Goal: Information Seeking & Learning: Learn about a topic

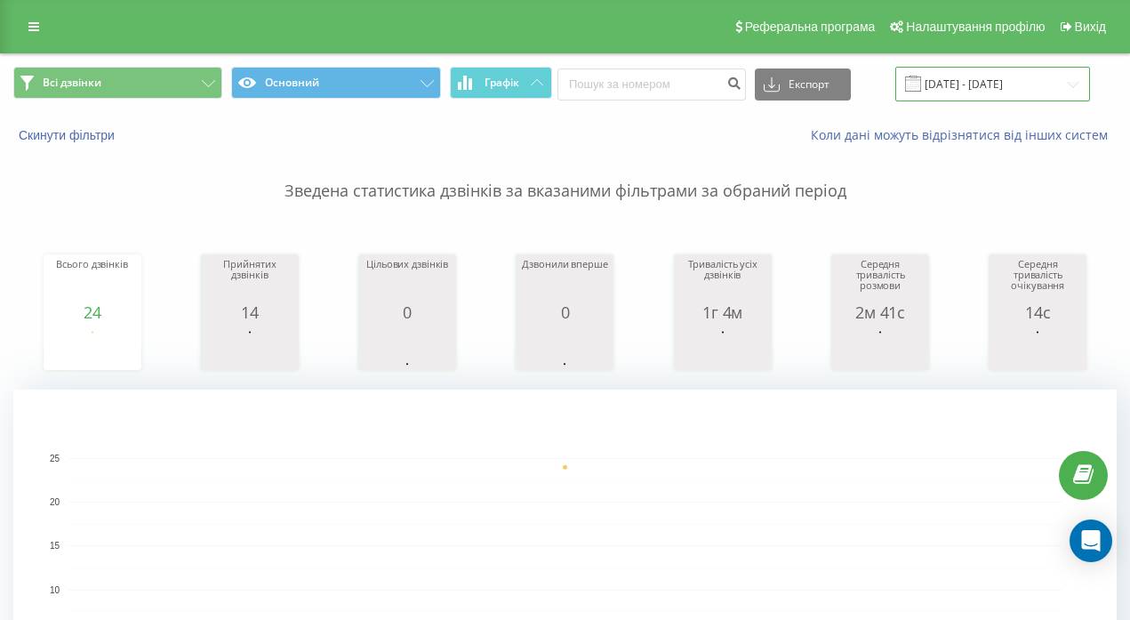
click at [940, 92] on input "[DATE] - [DATE]" at bounding box center [992, 84] width 195 height 35
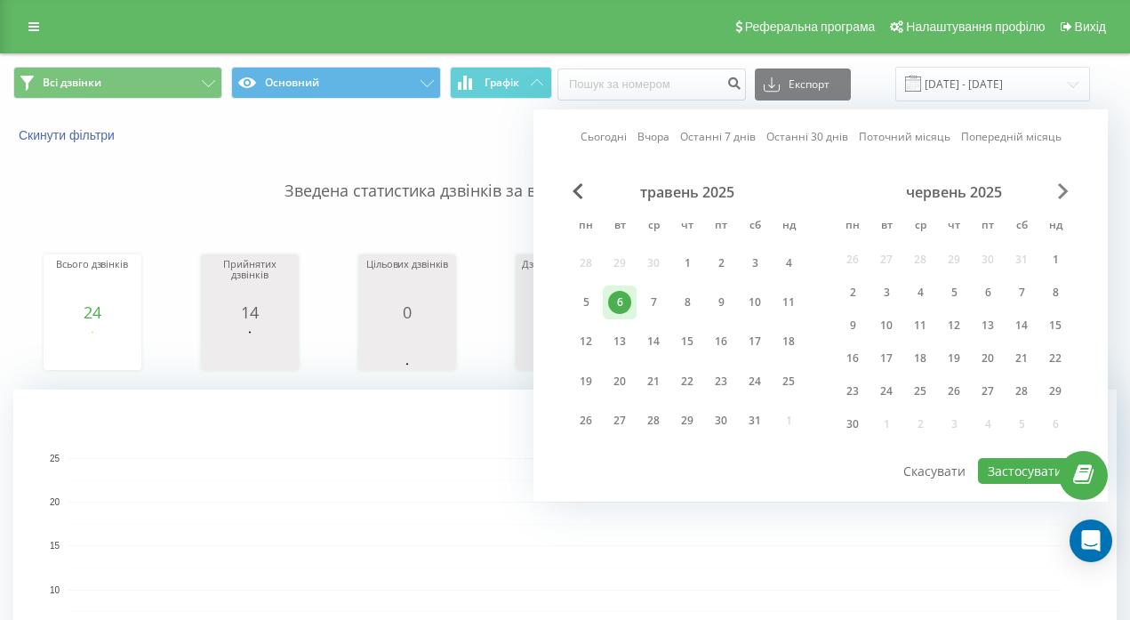
click at [1065, 187] on span "Next Month" at bounding box center [1063, 191] width 11 height 16
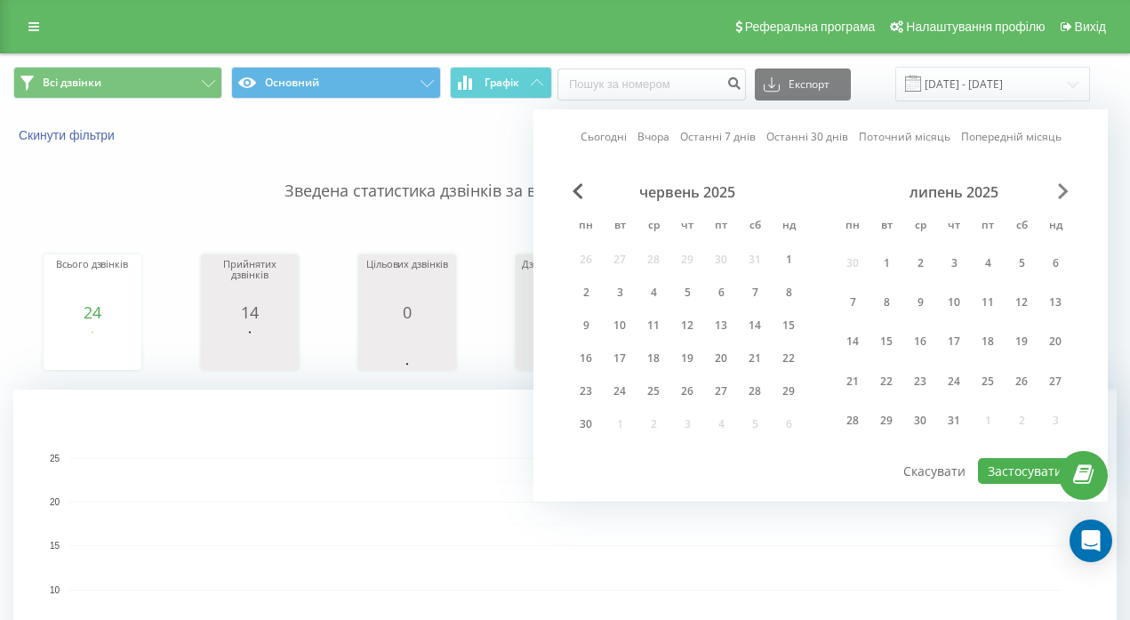
click at [1064, 189] on span "Next Month" at bounding box center [1063, 191] width 11 height 16
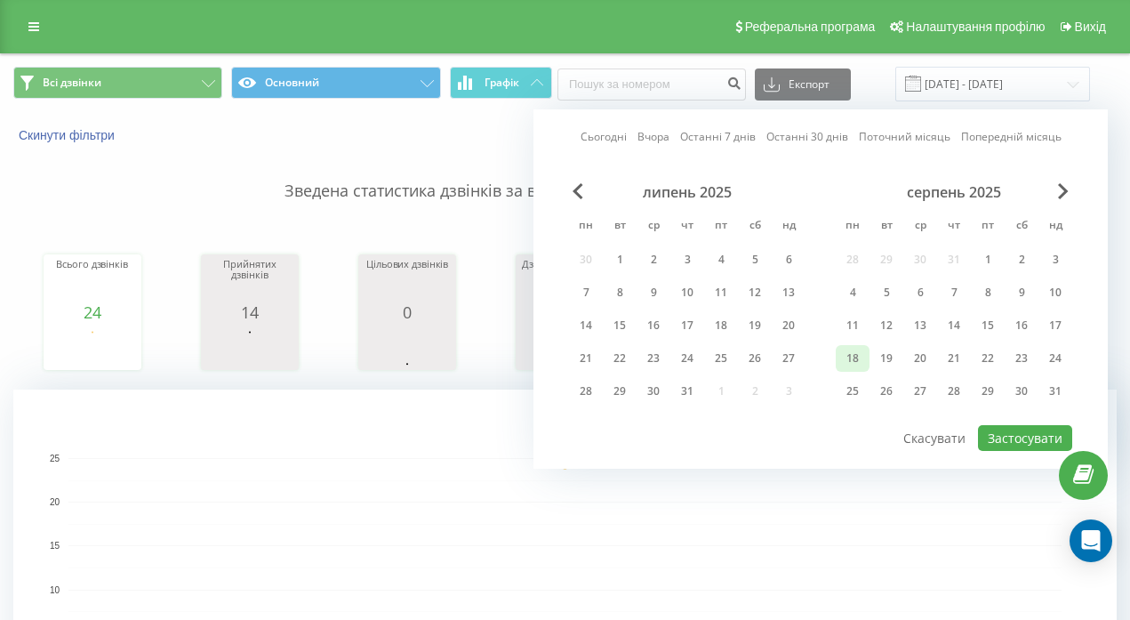
click at [854, 356] on div "18" at bounding box center [852, 358] width 23 height 23
click at [1037, 439] on button "Застосувати" at bounding box center [1025, 438] width 94 height 26
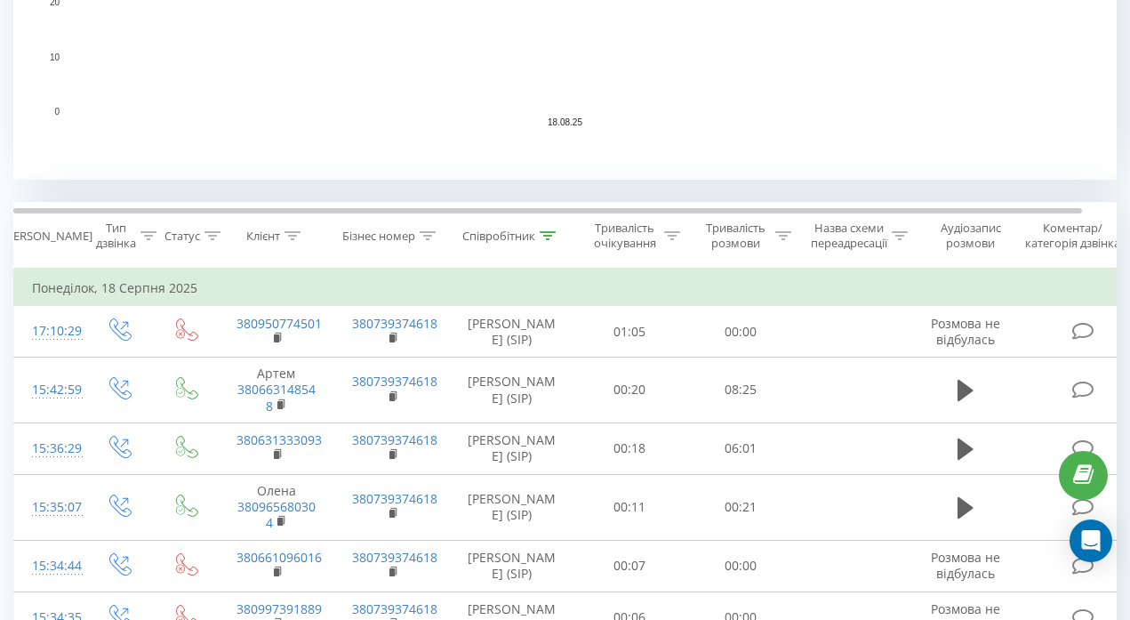
scroll to position [580, 0]
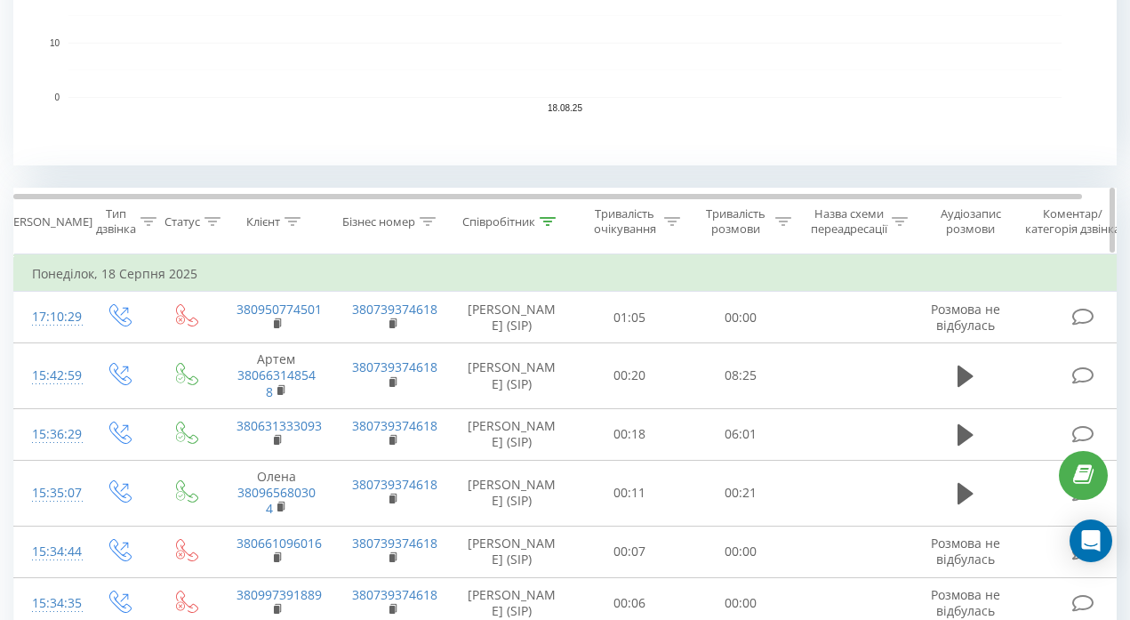
click at [542, 218] on icon at bounding box center [549, 221] width 16 height 9
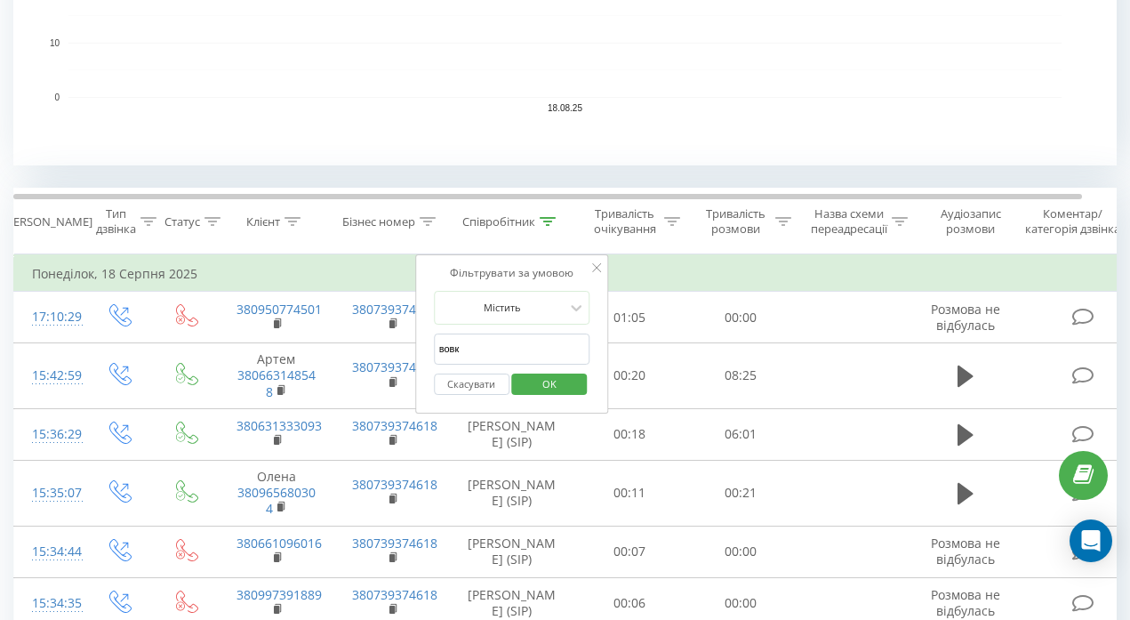
scroll to position [0, 0]
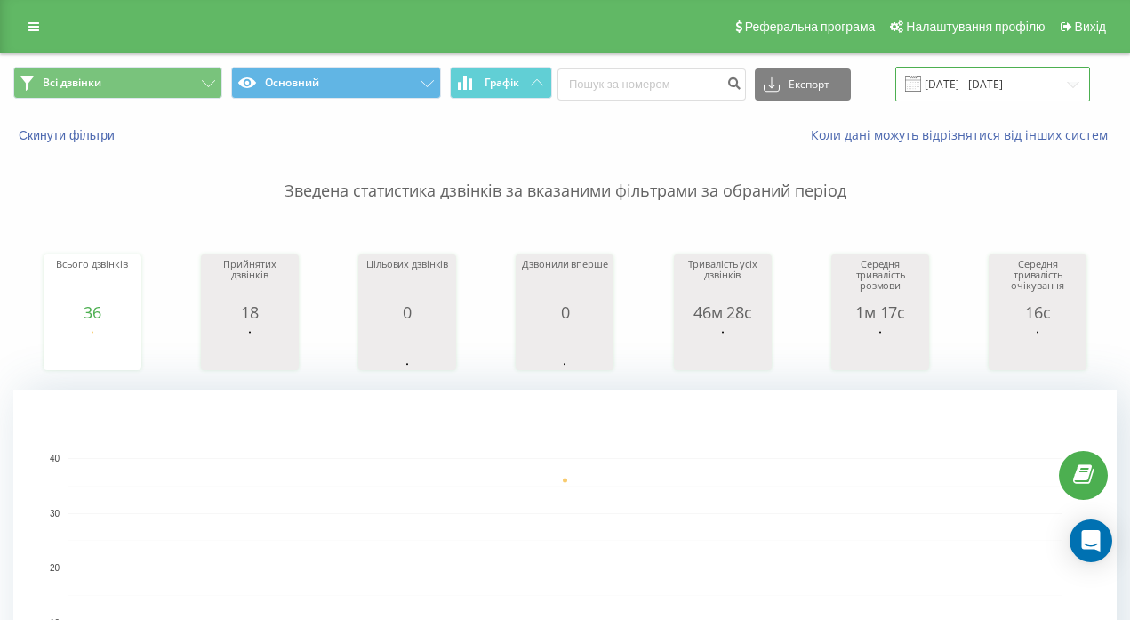
click at [952, 85] on input "[DATE] - [DATE]" at bounding box center [992, 84] width 195 height 35
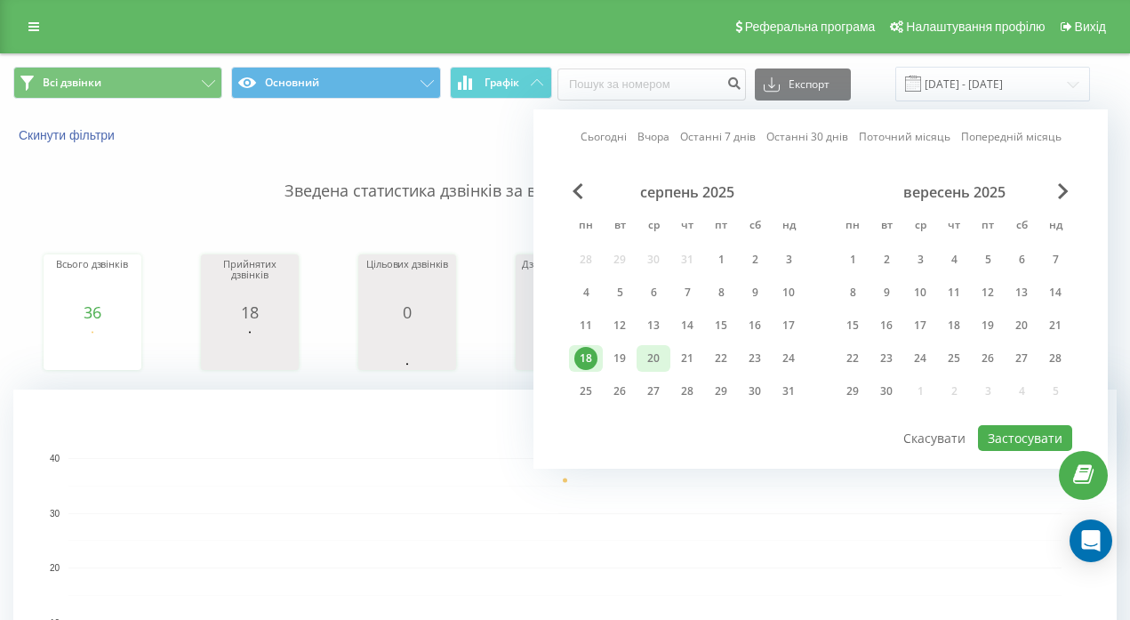
click at [654, 357] on div "20" at bounding box center [653, 358] width 23 height 23
click at [1016, 441] on button "Застосувати" at bounding box center [1025, 438] width 94 height 26
type input "[DATE] - [DATE]"
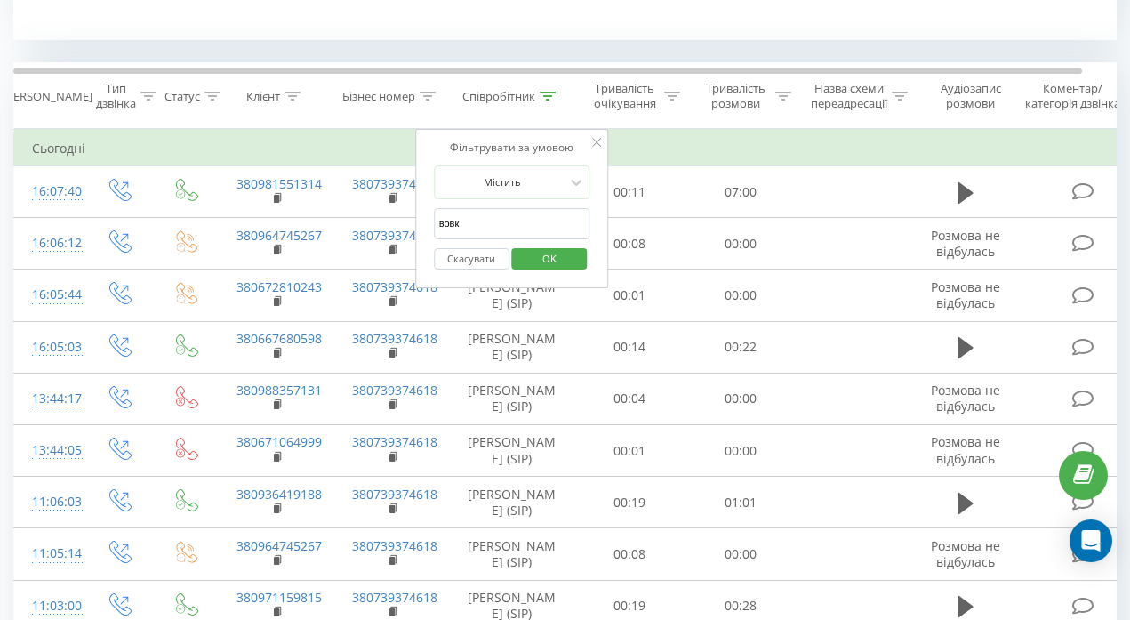
scroll to position [715, 0]
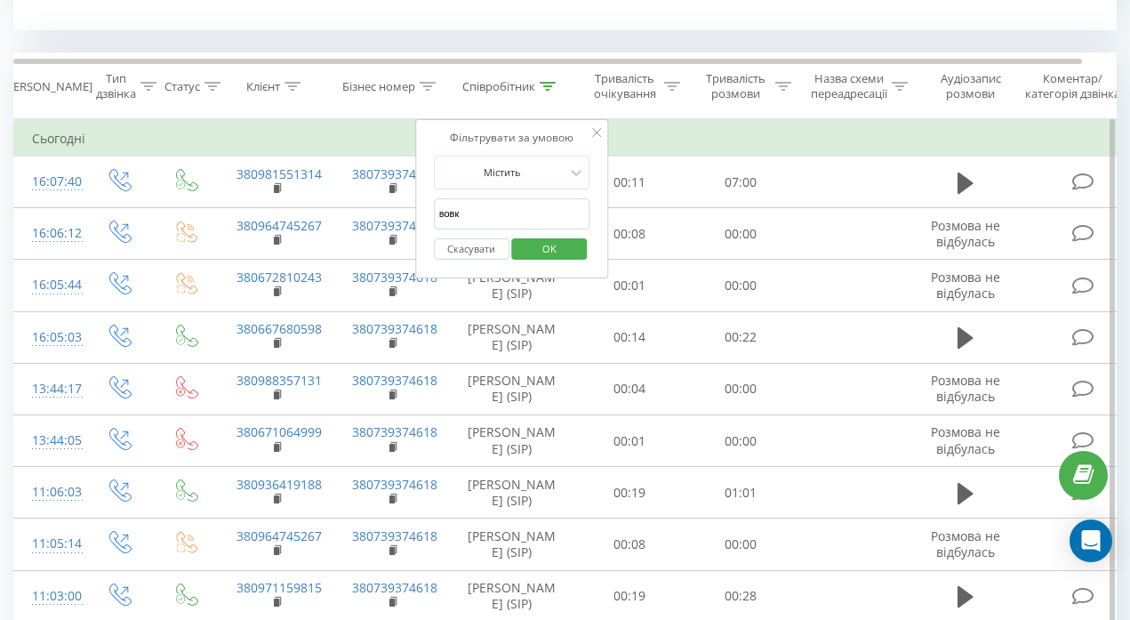
click at [539, 239] on span "OK" at bounding box center [550, 249] width 50 height 28
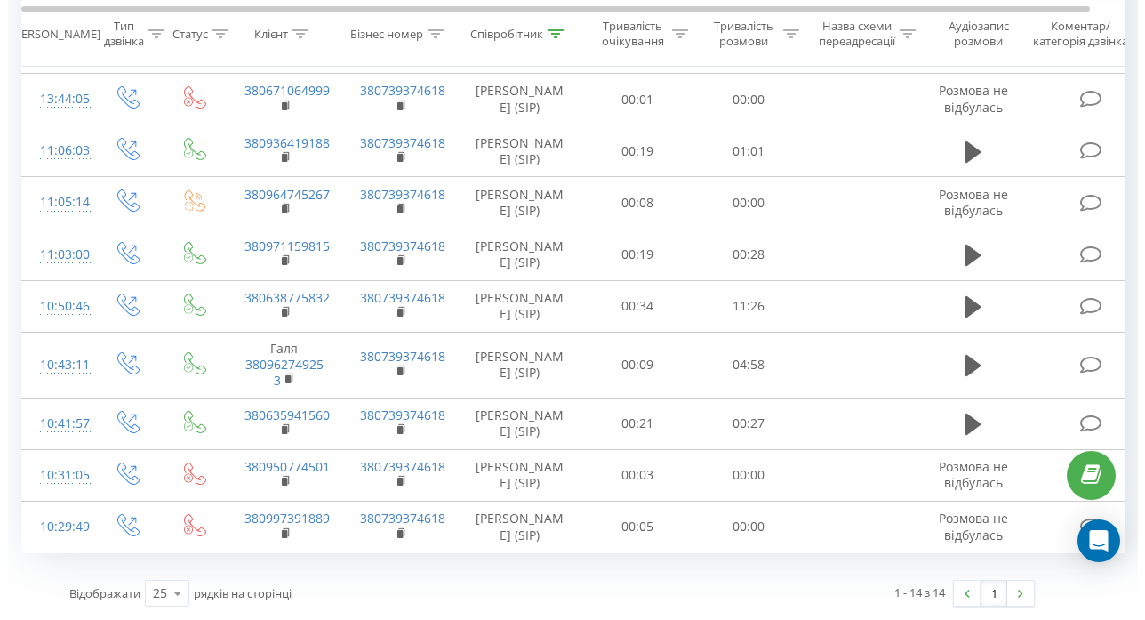
scroll to position [1432, 0]
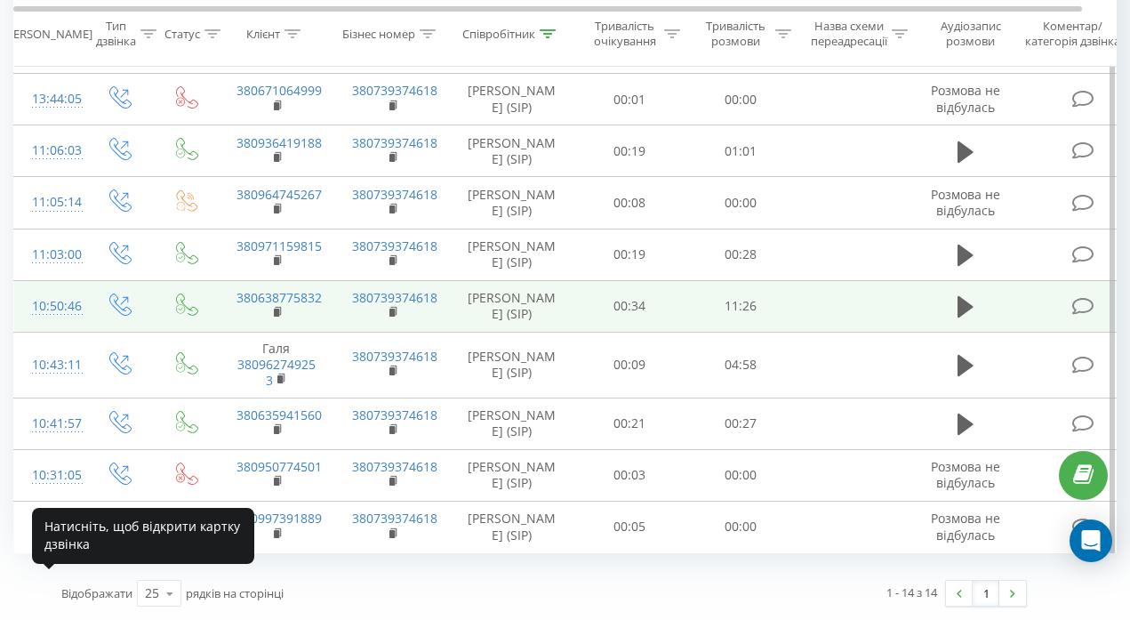
click at [63, 289] on div "10:50:46" at bounding box center [50, 306] width 36 height 35
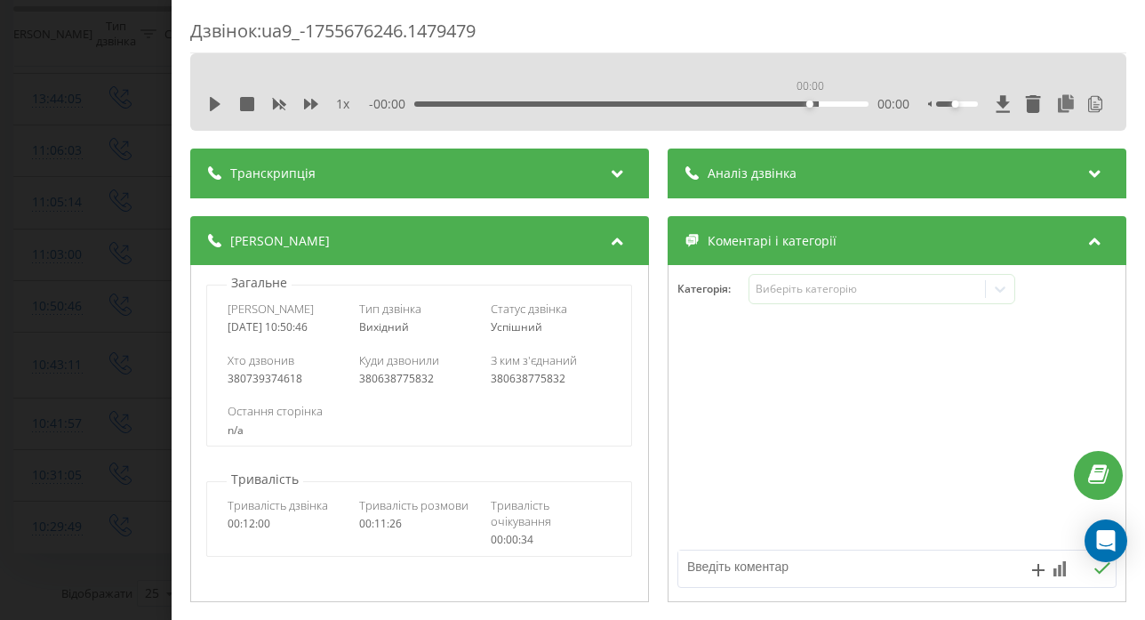
click at [807, 106] on div "00:00" at bounding box center [641, 103] width 454 height 5
click at [827, 164] on div "Аналіз дзвінка" at bounding box center [897, 173] width 459 height 50
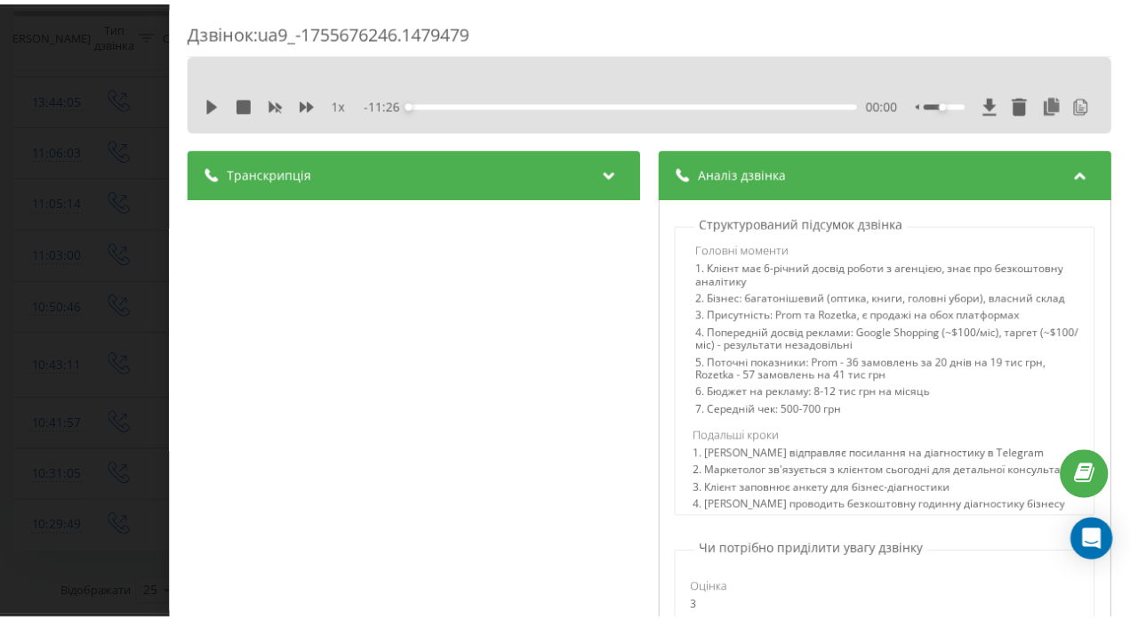
scroll to position [420, 0]
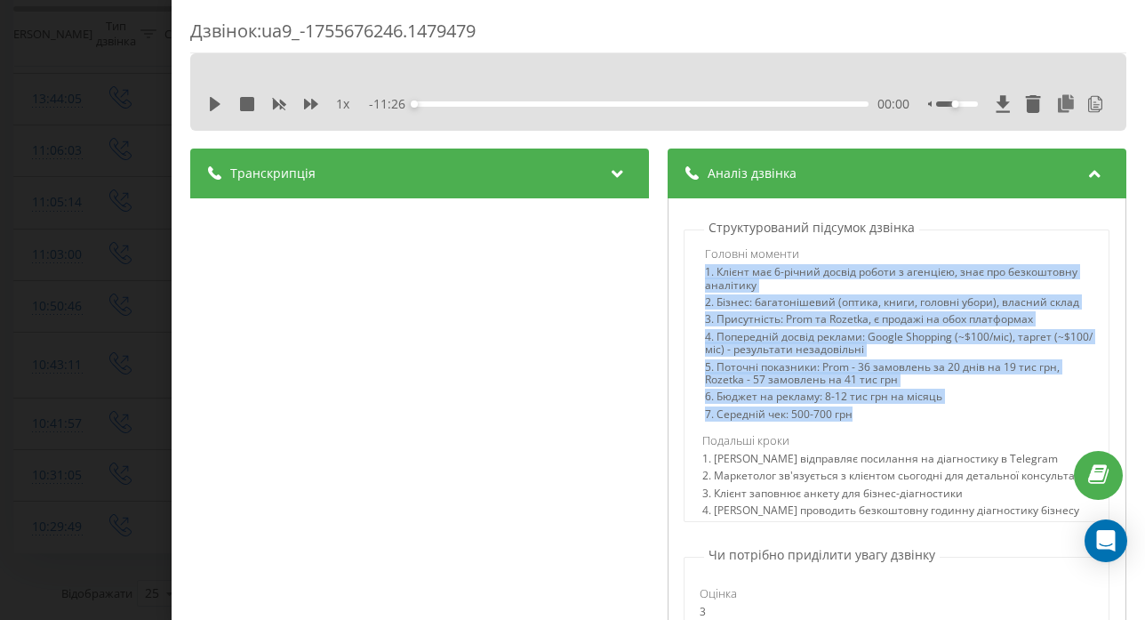
drag, startPoint x: 697, startPoint y: 270, endPoint x: 871, endPoint y: 429, distance: 234.8
click at [871, 425] on div "1. Клієнт має 6-річний досвід роботи з агенцією, знає про безкоштовну аналітику…" at bounding box center [900, 345] width 389 height 159
copy div "1. Клієнт має 6-річний досвід роботи з агенцією, знає про безкоштовну аналітику…"
click at [159, 291] on div "Дзвінок : ua9_-1755676246.1479479 1 x - 11:26 00:00 00:00 Транскрипція 00:01 Ал…" at bounding box center [572, 310] width 1145 height 620
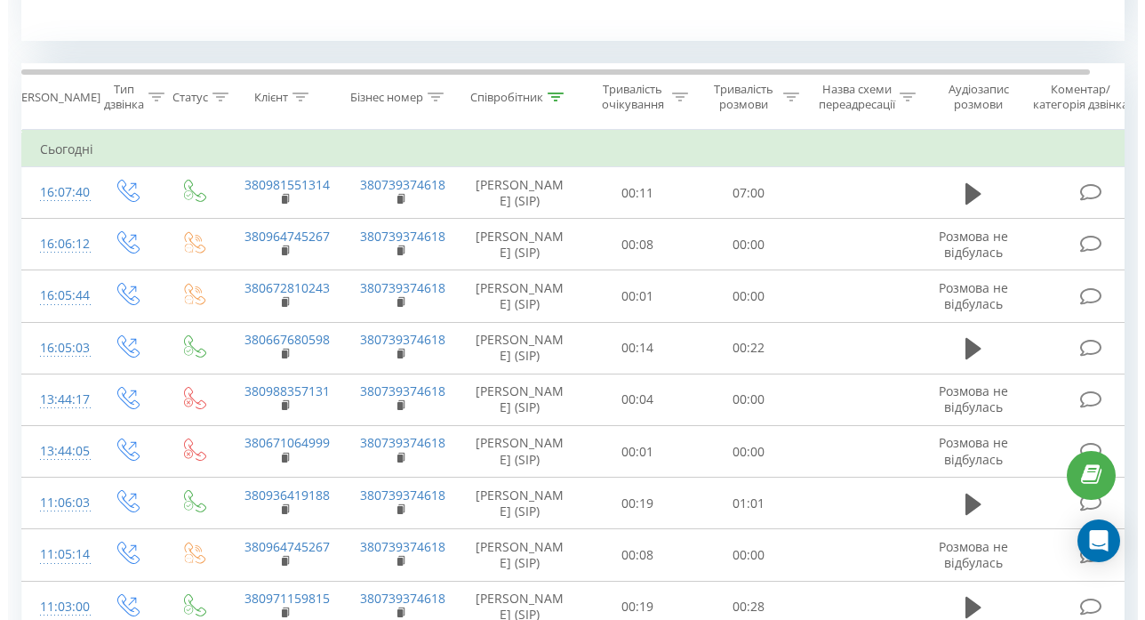
scroll to position [670, 0]
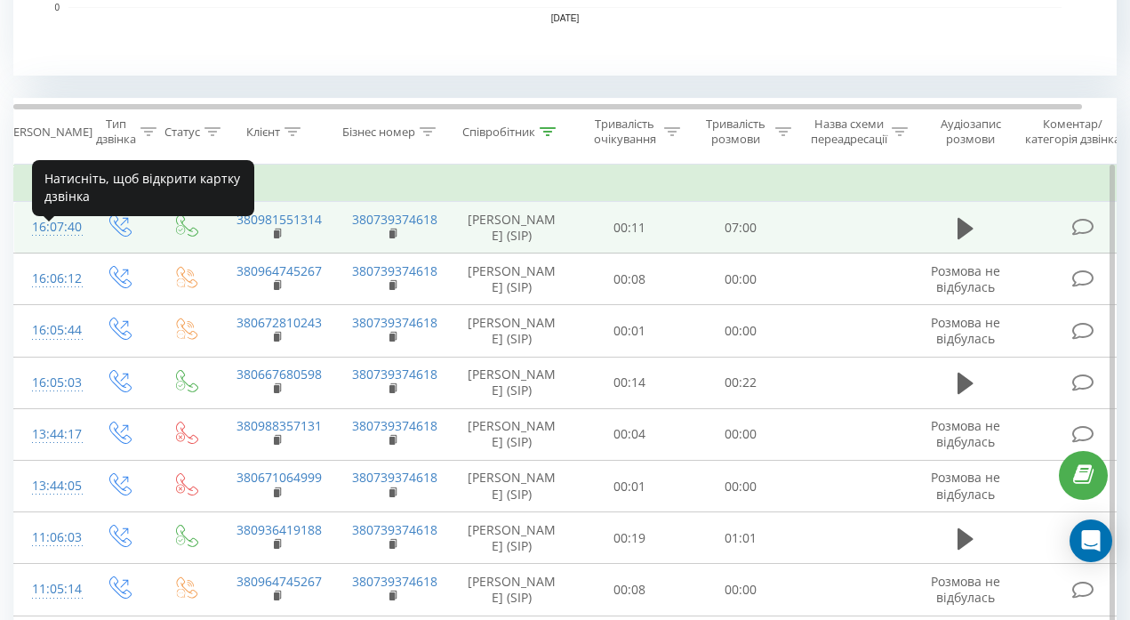
click at [53, 242] on div "16:07:40" at bounding box center [50, 227] width 36 height 35
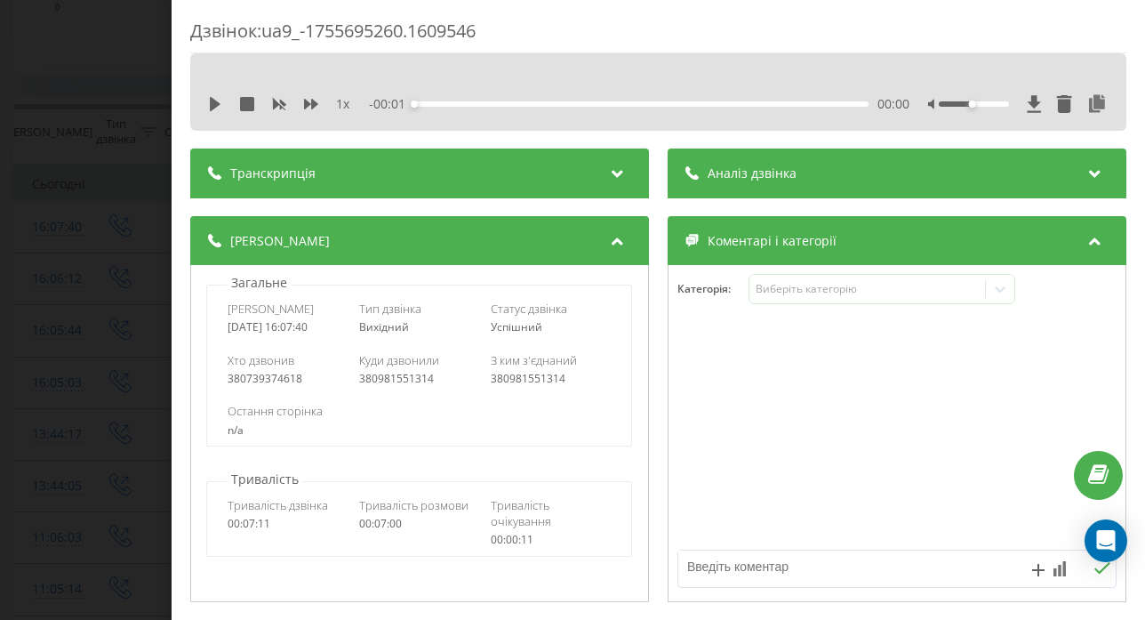
click at [777, 176] on span "Аналіз дзвінка" at bounding box center [752, 174] width 89 height 18
